Goal: Information Seeking & Learning: Learn about a topic

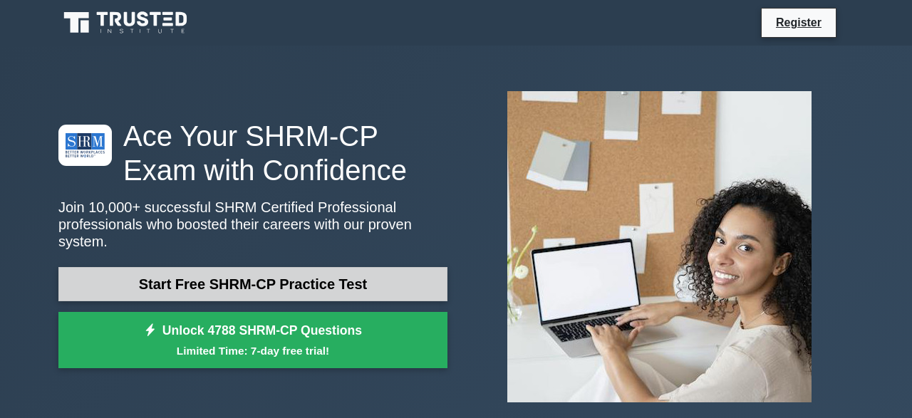
click at [353, 274] on link "Start Free SHRM-CP Practice Test" at bounding box center [252, 284] width 389 height 34
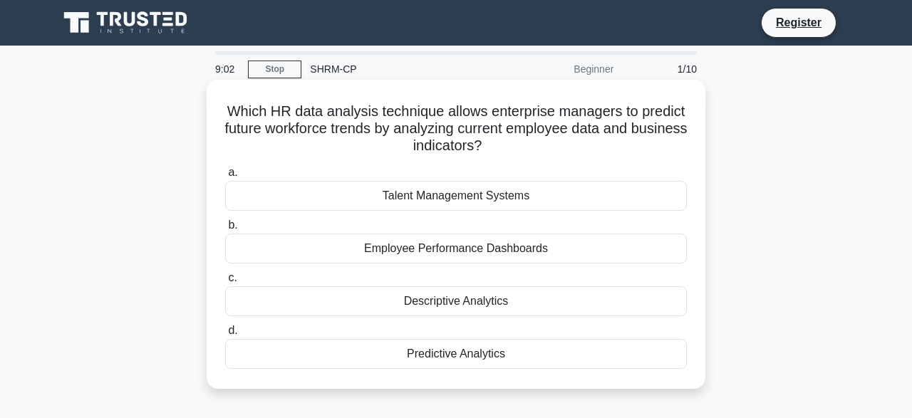
click at [490, 365] on div "Predictive Analytics" at bounding box center [456, 354] width 462 height 30
click at [225, 336] on input "d. Predictive Analytics" at bounding box center [225, 330] width 0 height 9
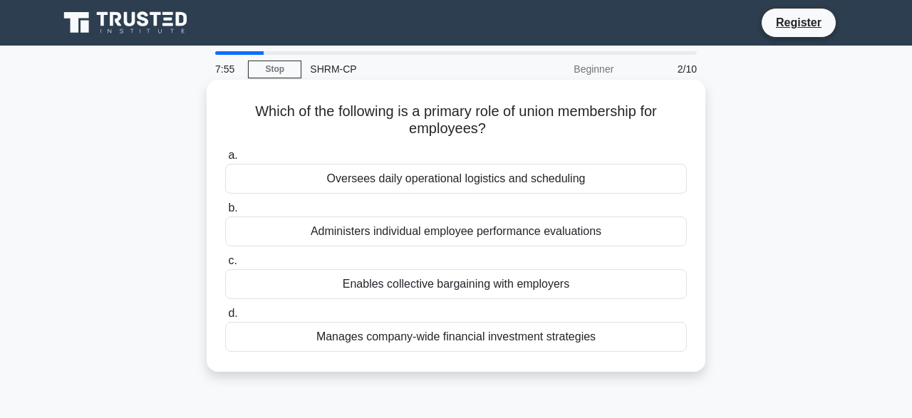
click at [452, 178] on div "Oversees daily operational logistics and scheduling" at bounding box center [456, 179] width 462 height 30
click at [225, 160] on input "a. Oversees daily operational logistics and scheduling" at bounding box center [225, 155] width 0 height 9
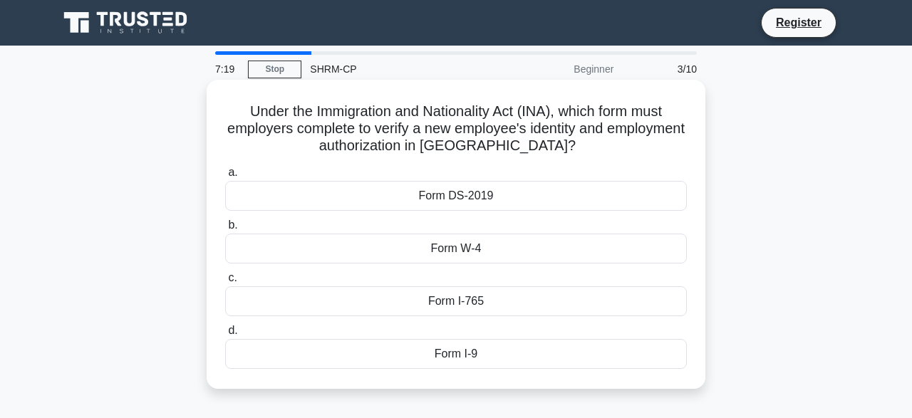
click at [620, 157] on div "Under the Immigration and Nationality Act (INA), which form must employers comp…" at bounding box center [455, 235] width 487 height 298
click at [462, 192] on div "Form DS-2019" at bounding box center [456, 196] width 462 height 30
click at [225, 177] on input "a. Form DS-2019" at bounding box center [225, 172] width 0 height 9
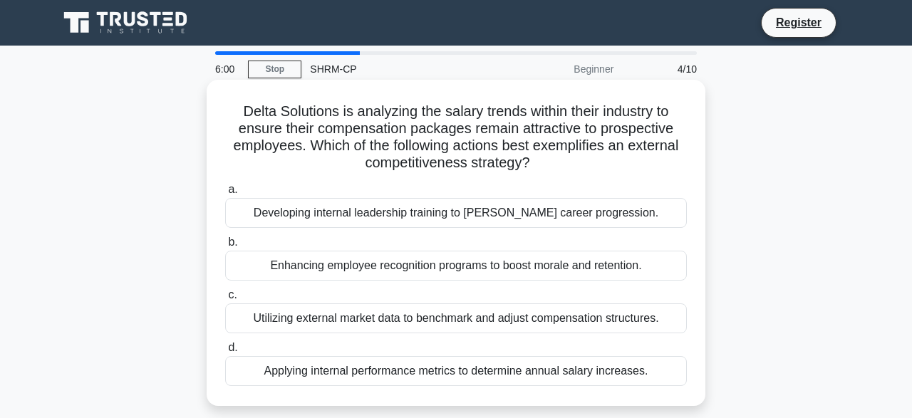
click at [389, 269] on div "Enhancing employee recognition programs to boost morale and retention." at bounding box center [456, 266] width 462 height 30
click at [225, 247] on input "b. Enhancing employee recognition programs to boost morale and retention." at bounding box center [225, 242] width 0 height 9
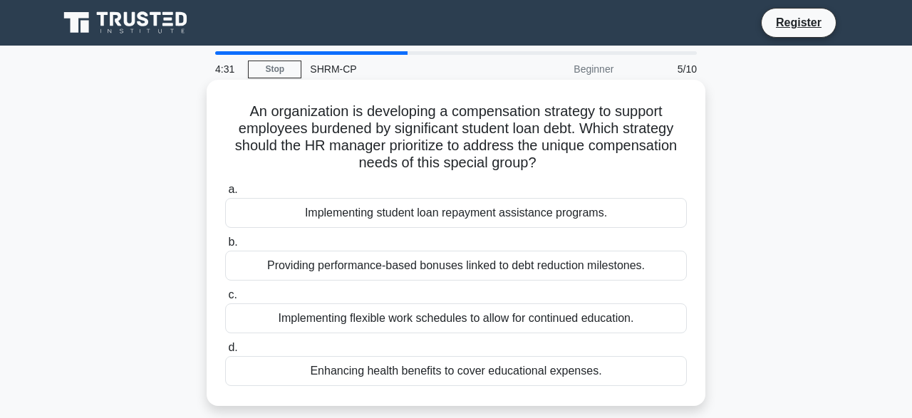
click at [535, 212] on div "Implementing student loan repayment assistance programs." at bounding box center [456, 213] width 462 height 30
click at [225, 195] on input "a. Implementing student loan repayment assistance programs." at bounding box center [225, 189] width 0 height 9
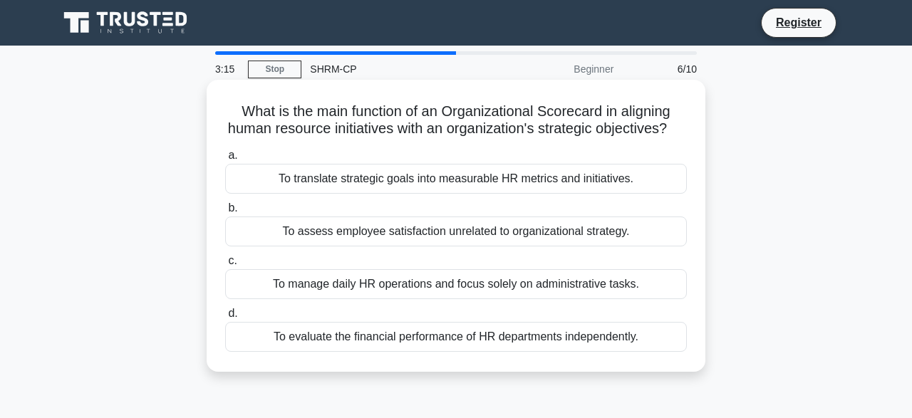
click at [415, 182] on div "To translate strategic goals into measurable HR metrics and initiatives." at bounding box center [456, 179] width 462 height 30
click at [225, 160] on input "a. To translate strategic goals into measurable HR metrics and initiatives." at bounding box center [225, 155] width 0 height 9
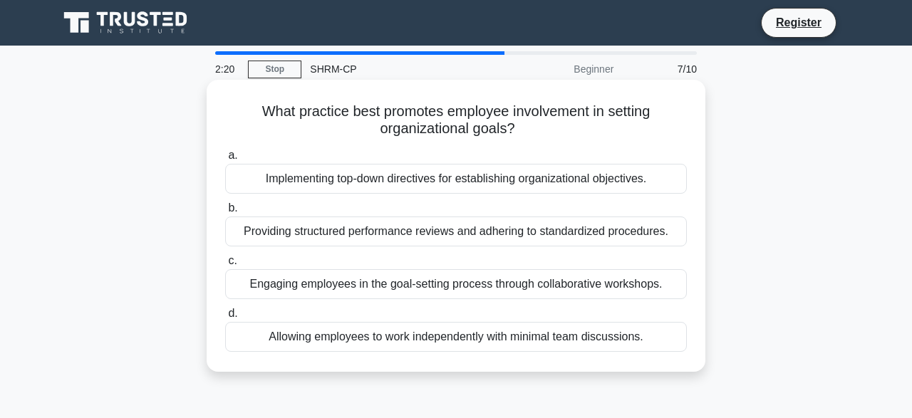
click at [431, 288] on div "Engaging employees in the goal-setting process through collaborative workshops." at bounding box center [456, 284] width 462 height 30
click at [225, 266] on input "c. Engaging employees in the goal-setting process through collaborative worksho…" at bounding box center [225, 261] width 0 height 9
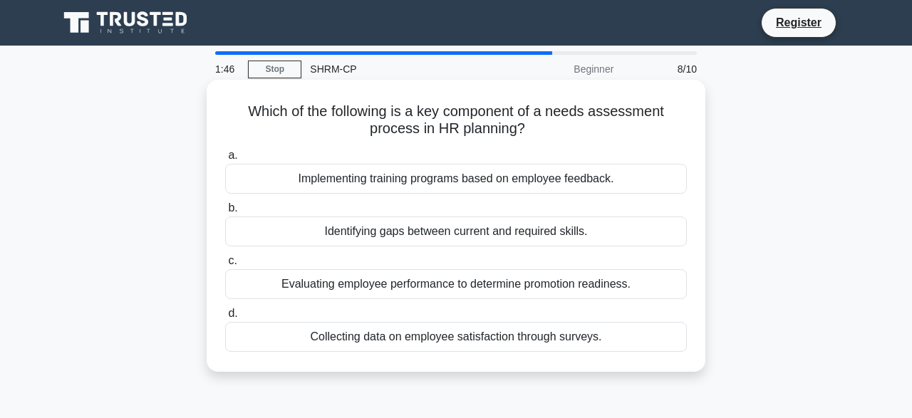
click at [440, 230] on div "Identifying gaps between current and required skills." at bounding box center [456, 232] width 462 height 30
click at [225, 213] on input "b. Identifying gaps between current and required skills." at bounding box center [225, 208] width 0 height 9
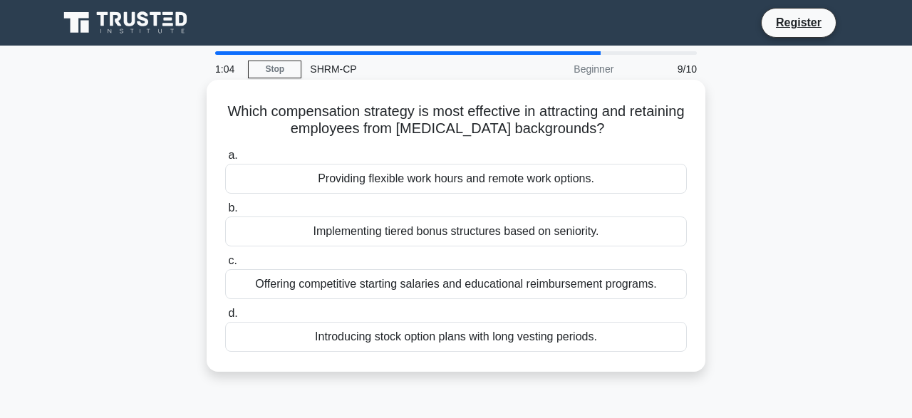
drag, startPoint x: 440, startPoint y: 300, endPoint x: 447, endPoint y: 282, distance: 19.2
click at [447, 282] on div "a. Providing flexible work hours and remote work options. b. Implementing tiere…" at bounding box center [456, 249] width 479 height 211
click at [447, 282] on div "Offering competitive starting salaries and educational reimbursement programs." at bounding box center [456, 284] width 462 height 30
click at [225, 266] on input "c. Offering competitive starting salaries and educational reimbursement program…" at bounding box center [225, 261] width 0 height 9
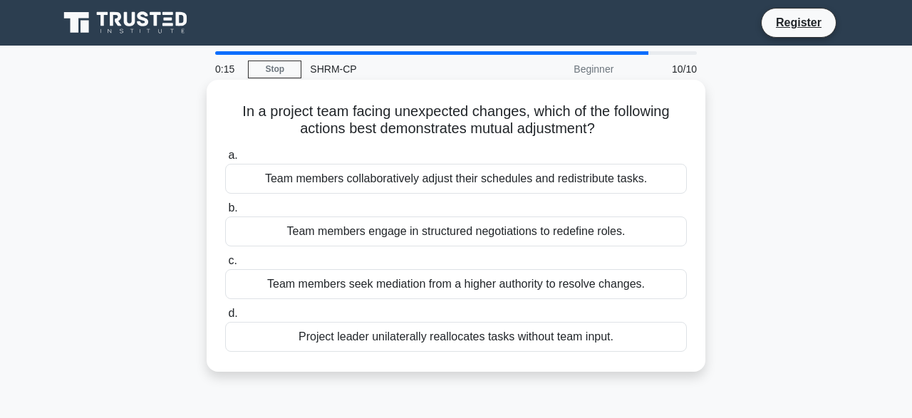
click at [452, 231] on div "Team members engage in structured negotiations to redefine roles." at bounding box center [456, 232] width 462 height 30
click at [225, 213] on input "b. Team members engage in structured negotiations to redefine roles." at bounding box center [225, 208] width 0 height 9
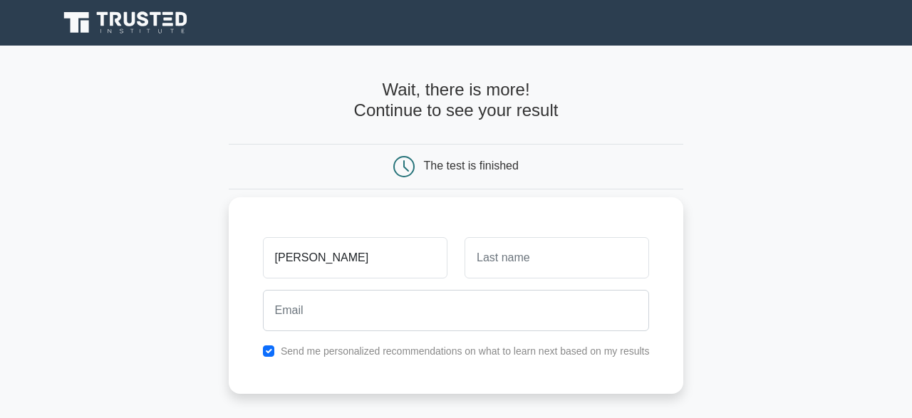
type input "julie"
click at [524, 262] on input "text" at bounding box center [557, 257] width 185 height 41
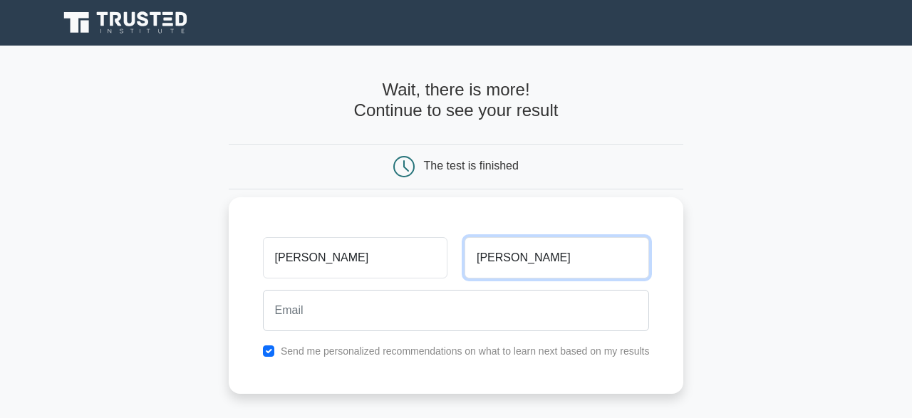
type input "mel"
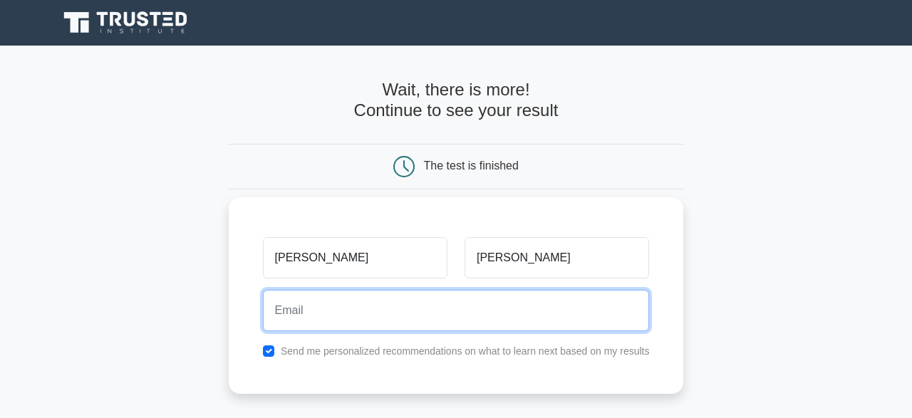
click at [452, 294] on input "email" at bounding box center [456, 310] width 387 height 41
type input "i"
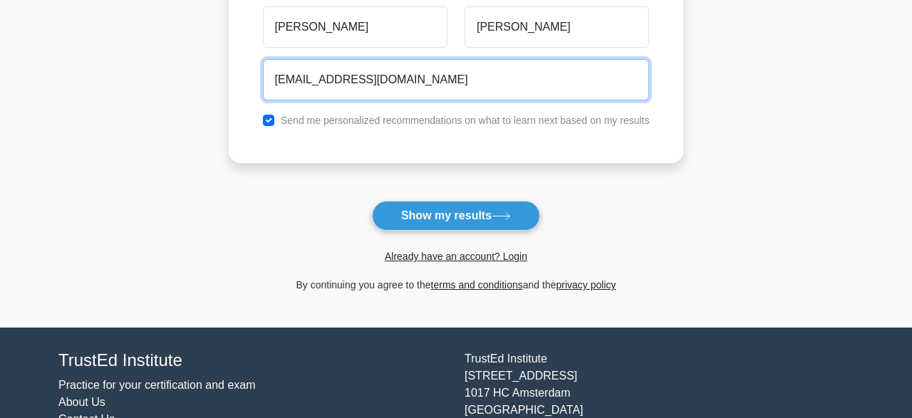
scroll to position [237, 0]
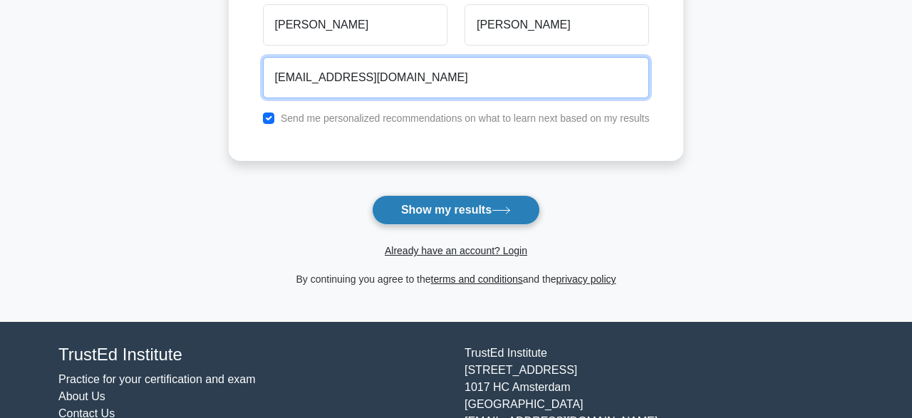
type input "juietmeliofnwu@gmail.com"
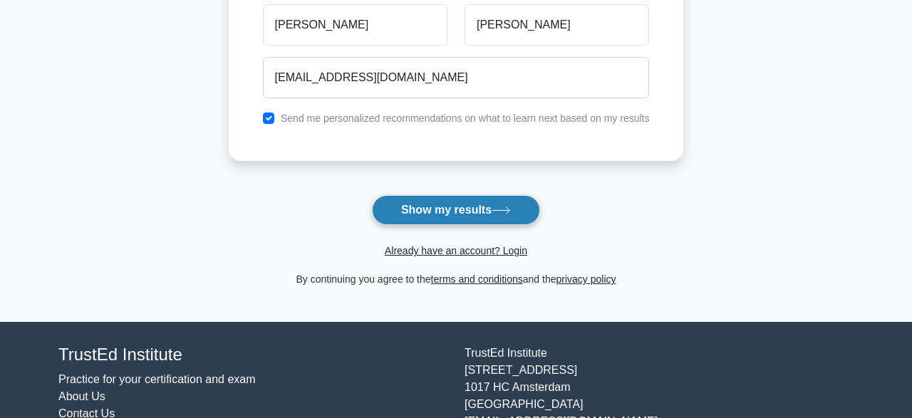
click at [462, 202] on button "Show my results" at bounding box center [456, 210] width 168 height 30
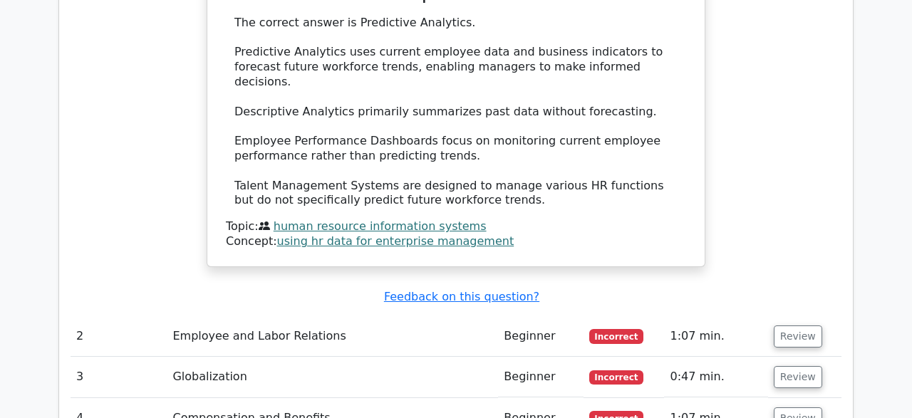
scroll to position [1568, 0]
click at [794, 326] on button "Review" at bounding box center [798, 337] width 48 height 22
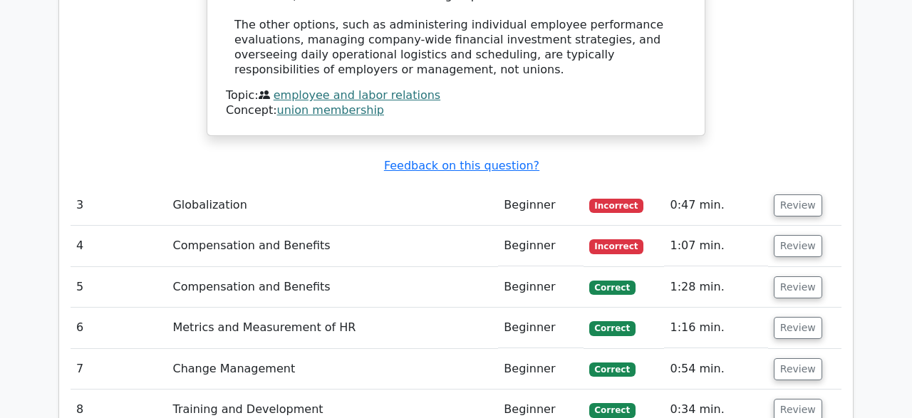
scroll to position [2274, 0]
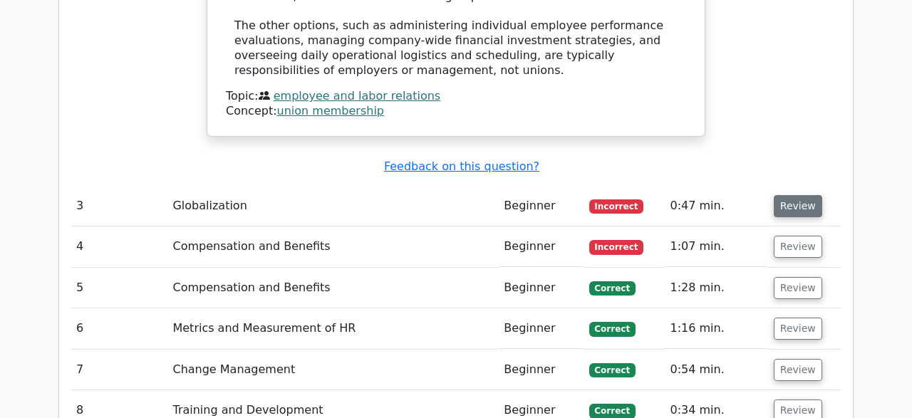
click at [775, 195] on button "Review" at bounding box center [798, 206] width 48 height 22
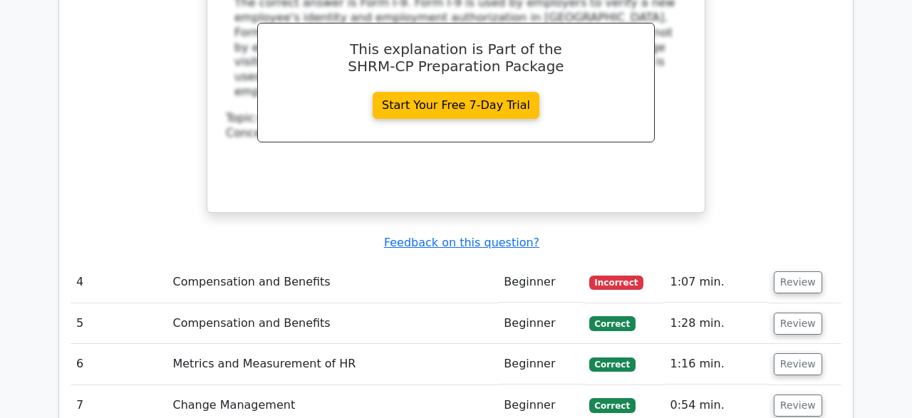
scroll to position [2830, 0]
click at [789, 271] on button "Review" at bounding box center [798, 282] width 48 height 22
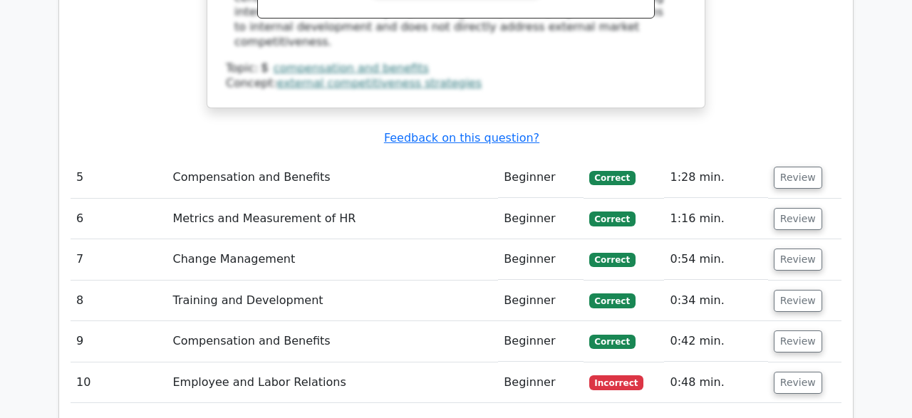
scroll to position [3637, 0]
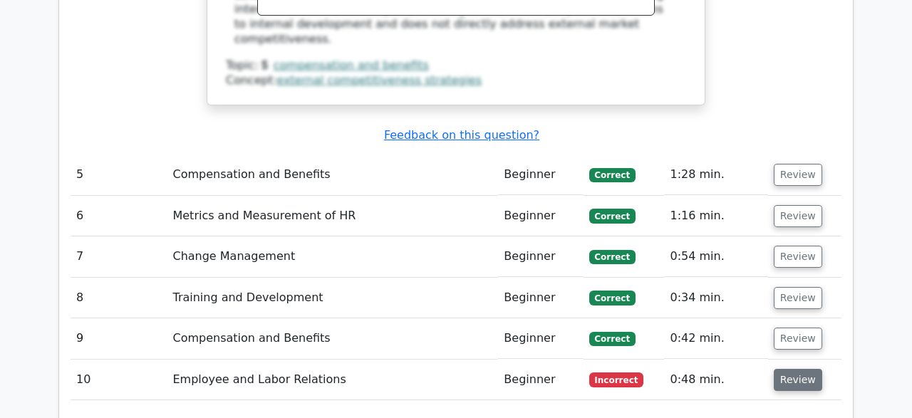
click at [801, 369] on button "Review" at bounding box center [798, 380] width 48 height 22
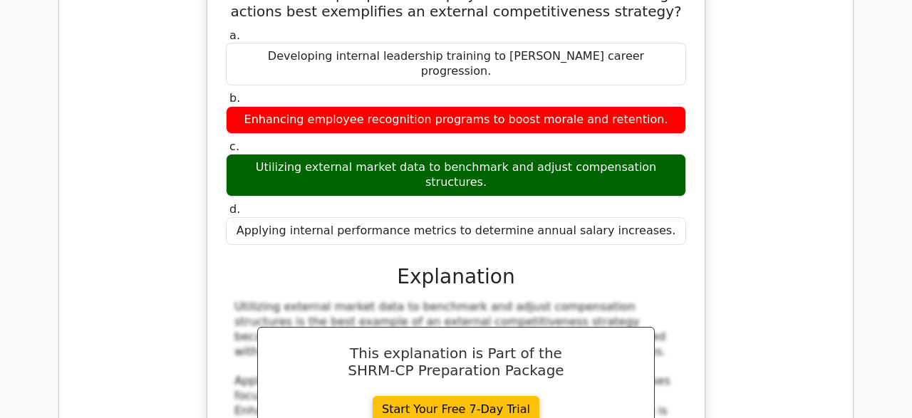
scroll to position [3205, 0]
